Goal: Download file/media

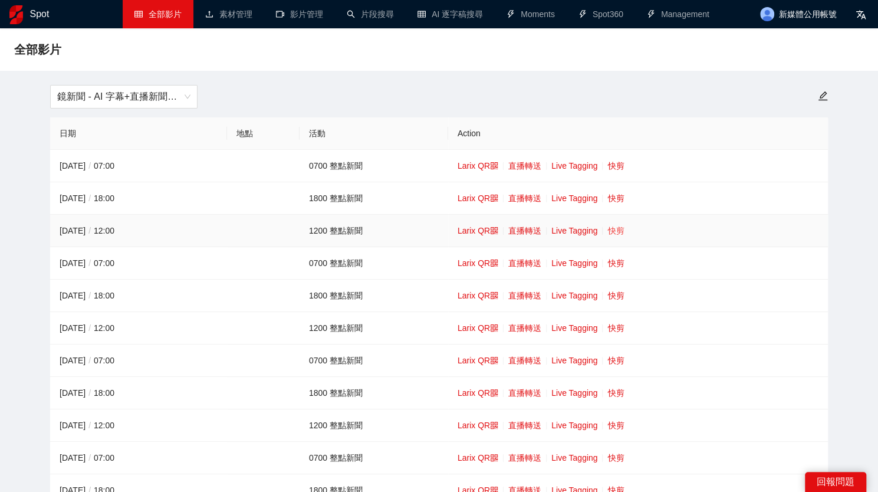
click at [617, 230] on link "快剪" at bounding box center [615, 230] width 17 height 9
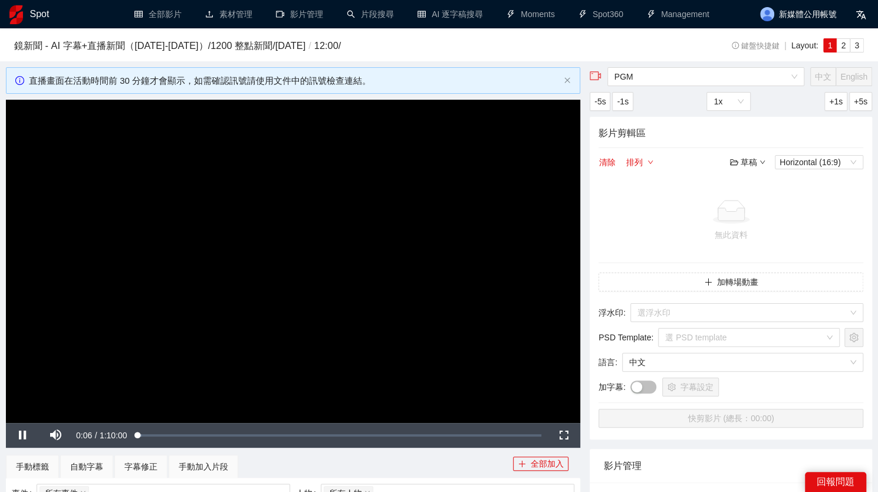
click at [387, 241] on video "Video Player" at bounding box center [293, 261] width 574 height 323
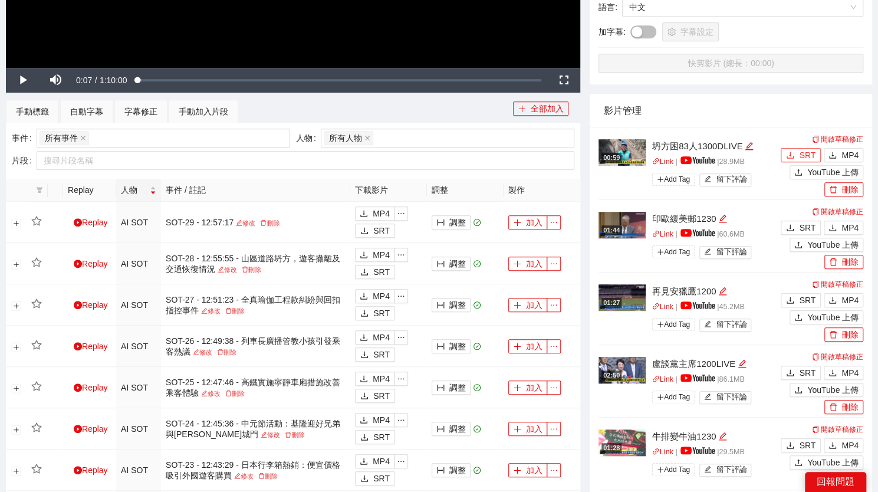
scroll to position [356, 0]
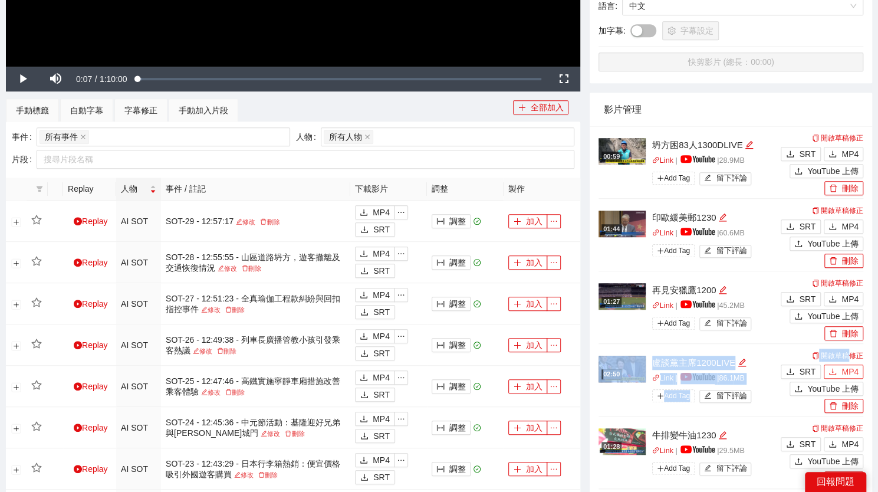
drag, startPoint x: 851, startPoint y: 325, endPoint x: 849, endPoint y: 366, distance: 41.3
click at [849, 366] on ul "00:59 坍方困83人1300DLIVE Link | | 28.9 MB Add Tag 留下評論 開啟草稿修正 SRT MP4 YouTube 上傳 刪…" at bounding box center [730, 488] width 265 height 725
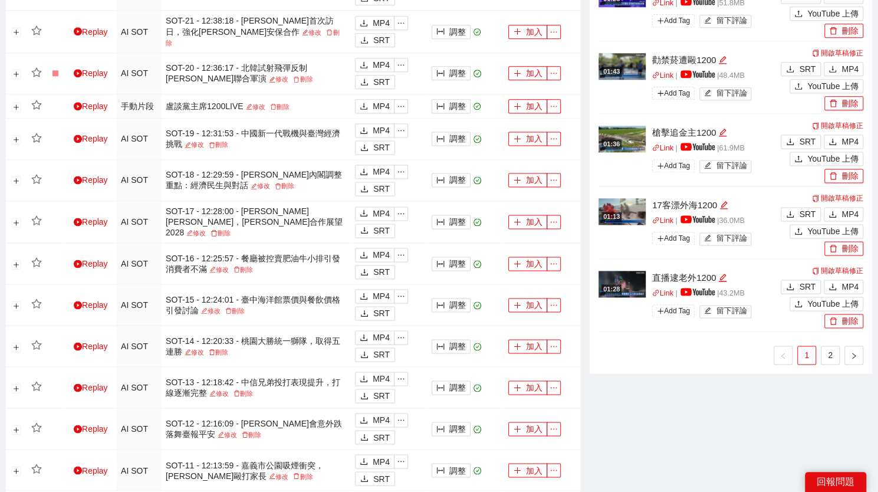
scroll to position [954, 0]
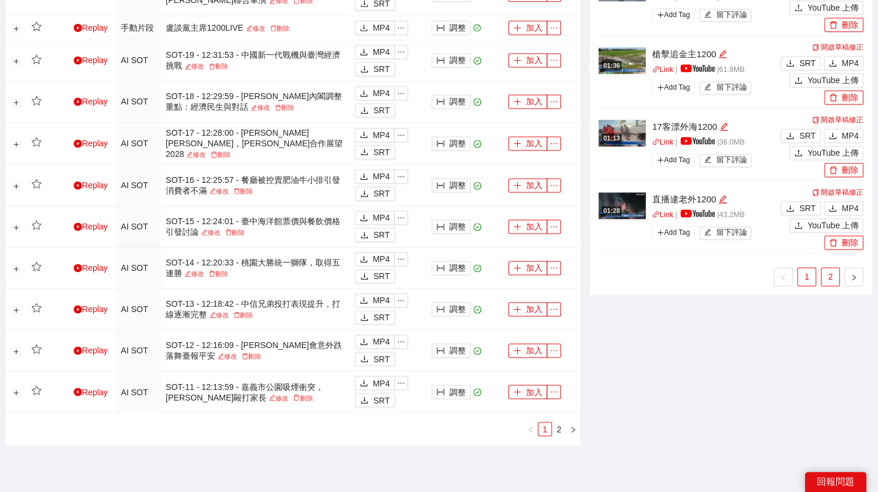
click at [824, 279] on link "2" at bounding box center [830, 277] width 18 height 18
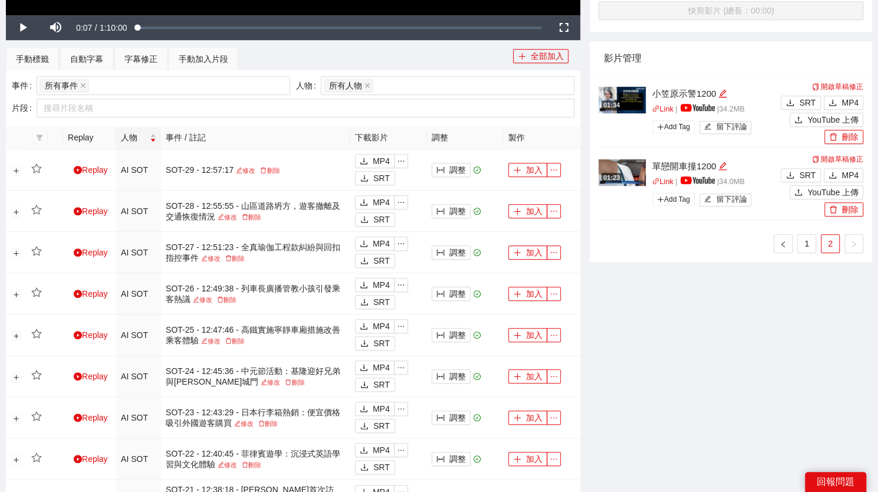
scroll to position [403, 0]
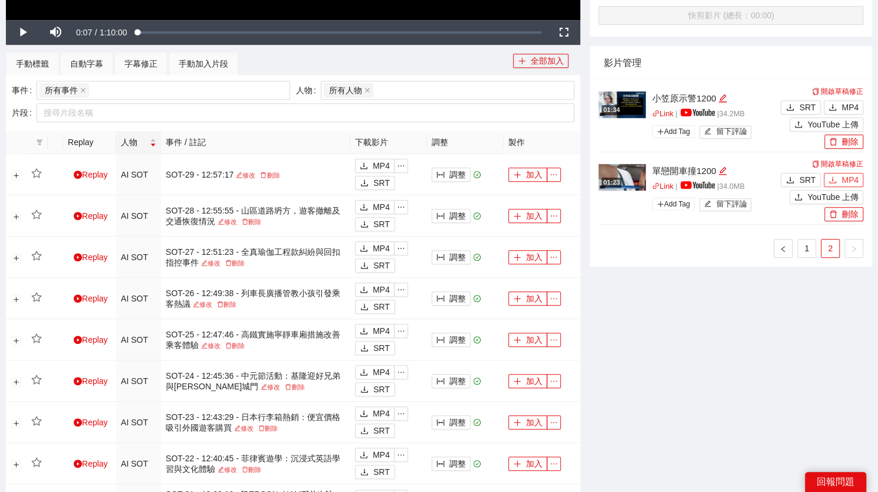
click at [836, 179] on icon "download" at bounding box center [832, 180] width 8 height 8
click at [848, 106] on span "MP4" at bounding box center [849, 107] width 17 height 13
click at [809, 252] on link "1" at bounding box center [807, 248] width 18 height 18
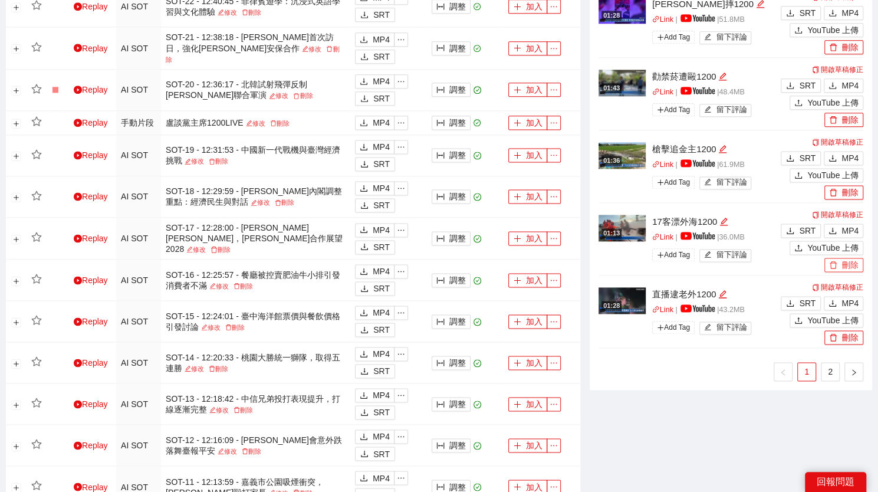
scroll to position [858, 0]
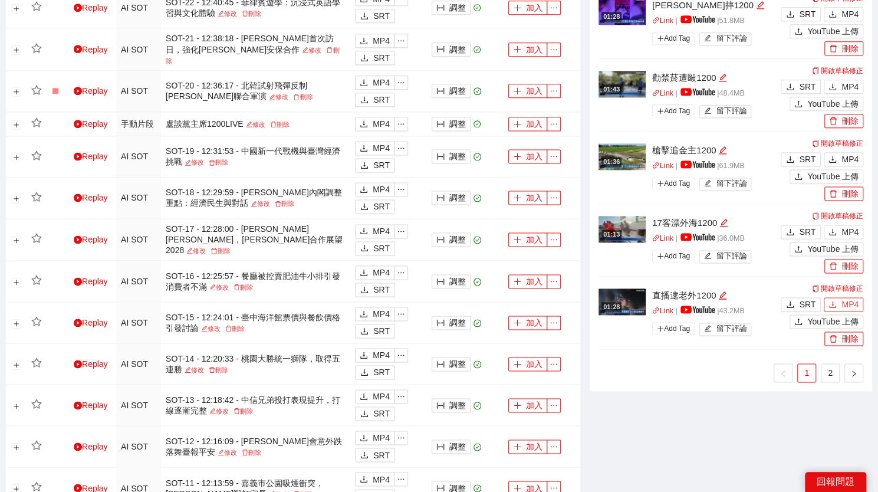
click at [836, 301] on icon "download" at bounding box center [832, 304] width 8 height 8
click at [844, 231] on span "MP4" at bounding box center [849, 231] width 17 height 13
click at [842, 157] on span "MP4" at bounding box center [849, 159] width 17 height 13
click at [846, 86] on span "MP4" at bounding box center [849, 86] width 17 height 13
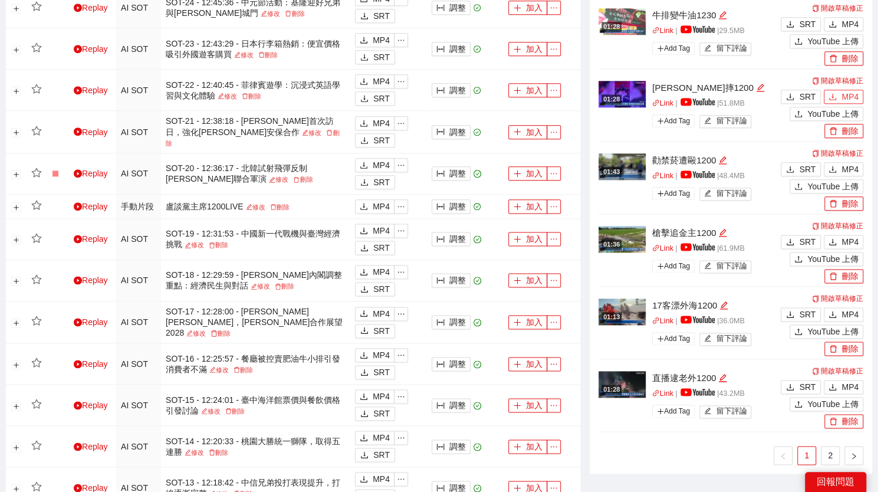
click at [845, 93] on span "MP4" at bounding box center [849, 96] width 17 height 13
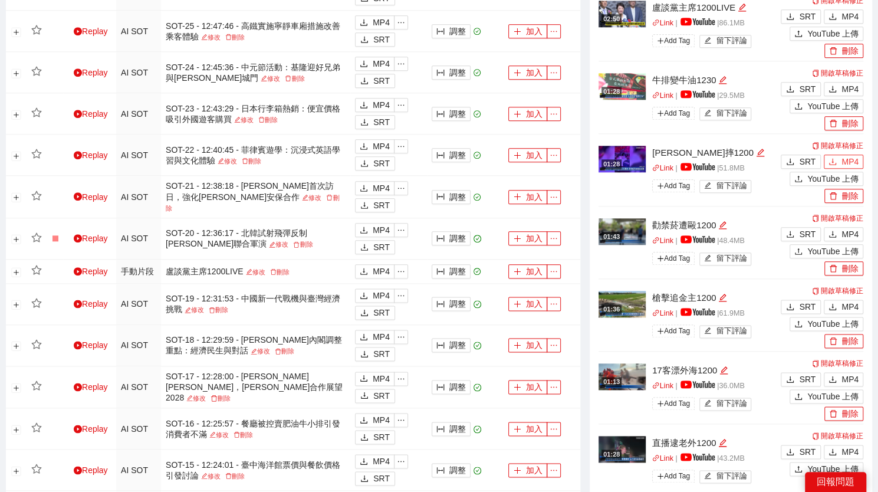
scroll to position [710, 0]
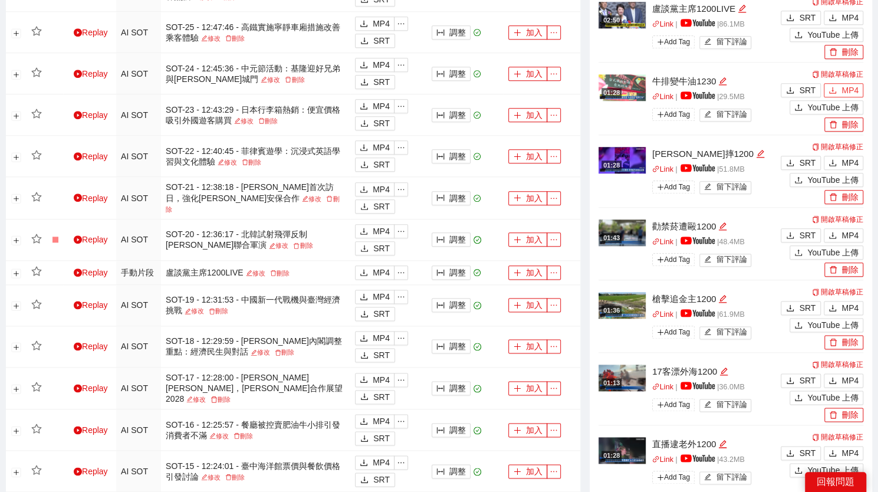
click at [849, 85] on span "MP4" at bounding box center [849, 90] width 17 height 13
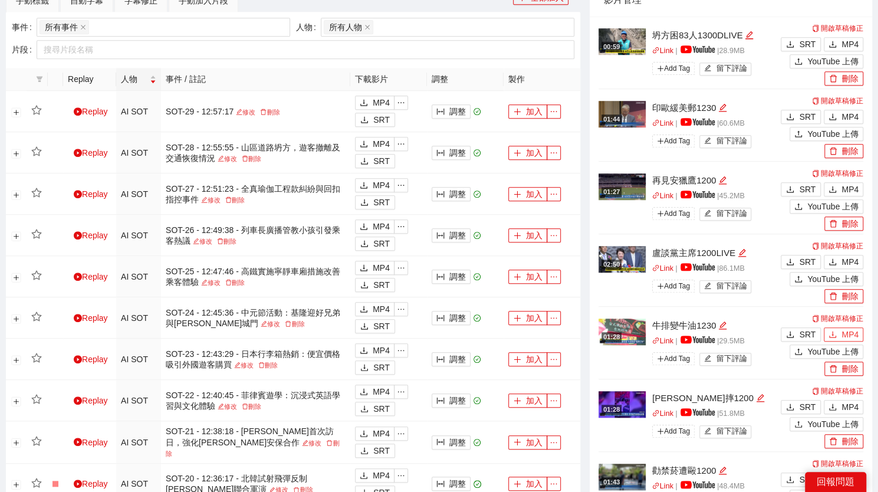
scroll to position [462, 0]
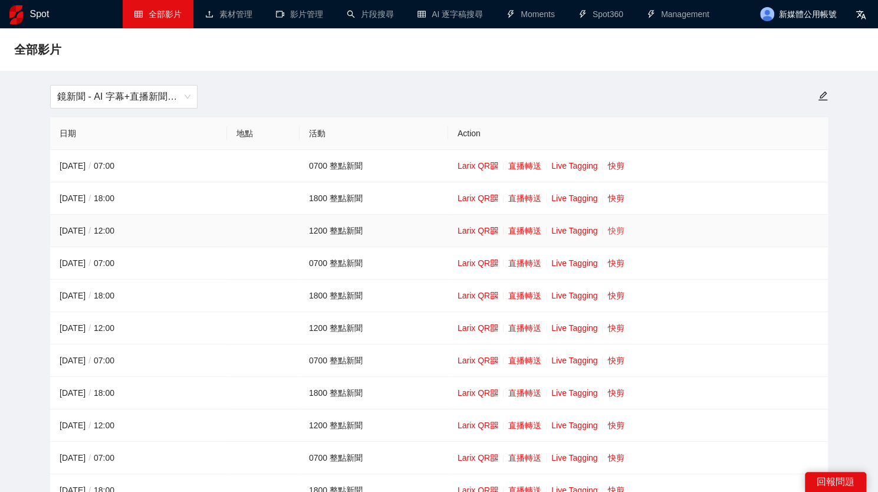
click at [622, 229] on link "快剪" at bounding box center [615, 230] width 17 height 9
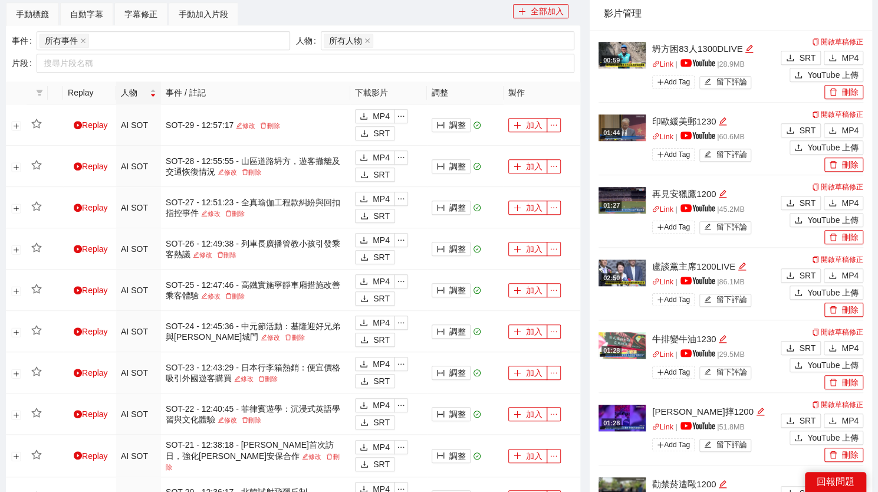
scroll to position [436, 0]
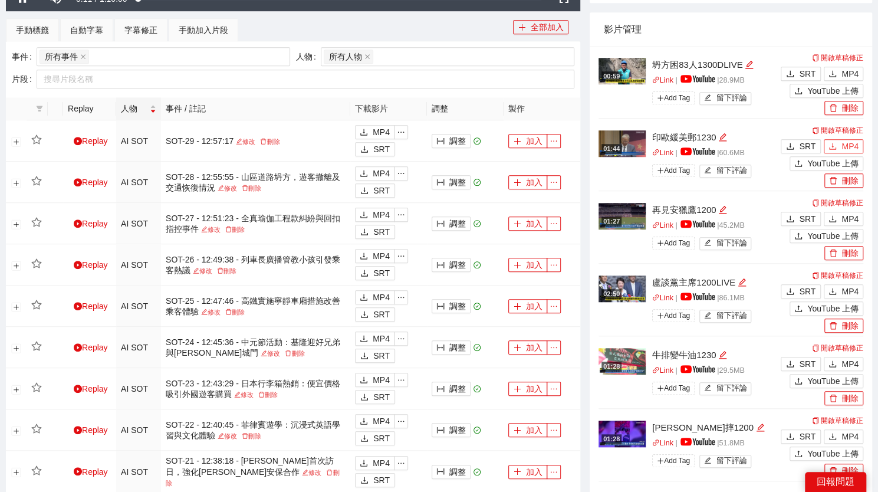
click at [842, 143] on span "MP4" at bounding box center [849, 146] width 17 height 13
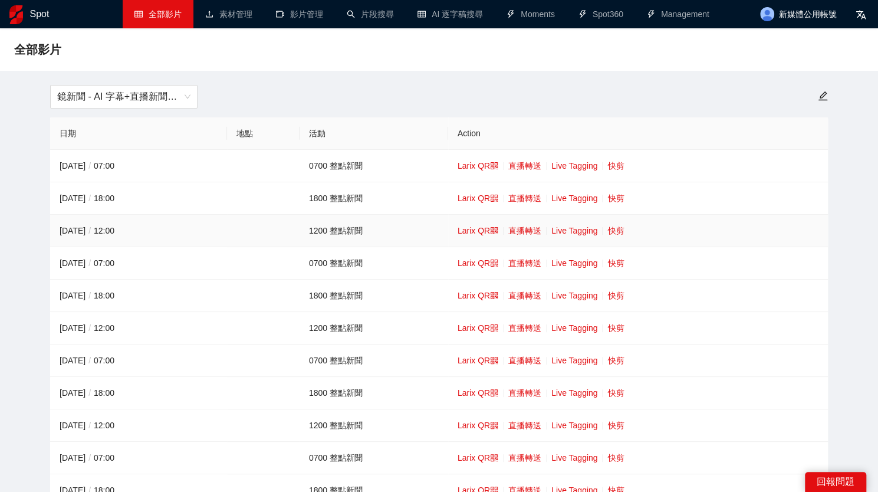
click at [607, 233] on link "快剪" at bounding box center [615, 230] width 17 height 9
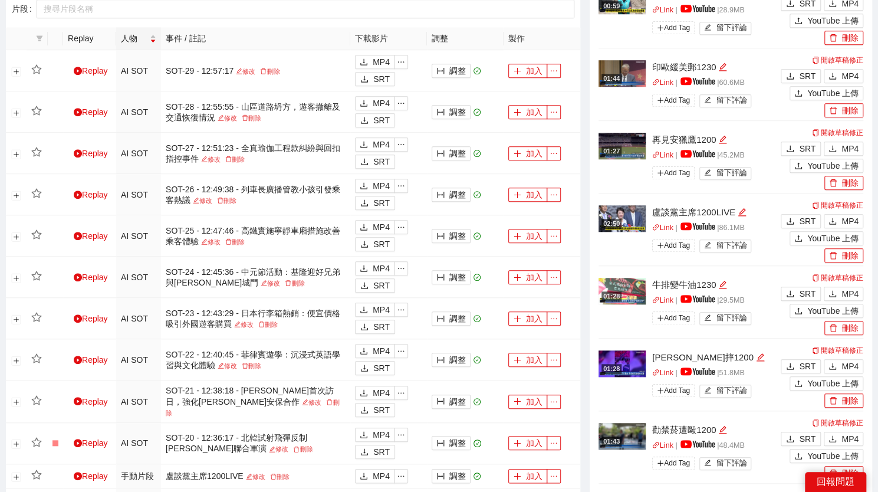
scroll to position [505, 0]
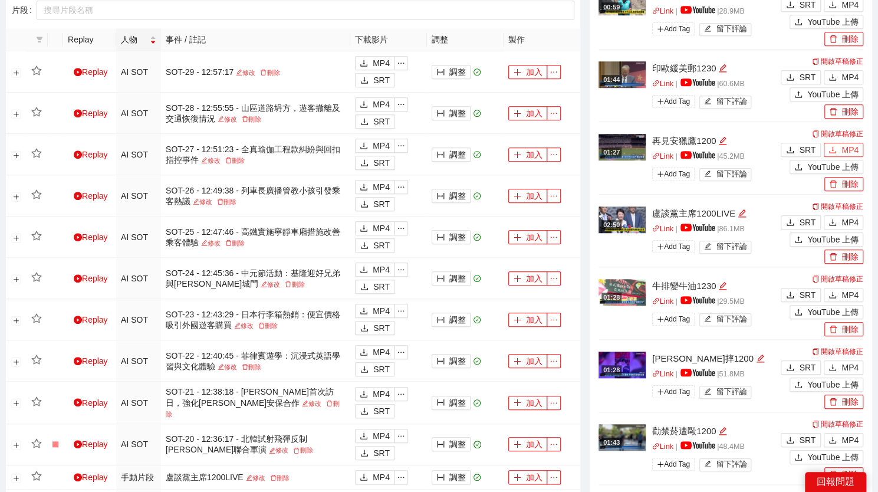
click at [855, 149] on span "MP4" at bounding box center [849, 149] width 17 height 13
